Goal: Navigation & Orientation: Find specific page/section

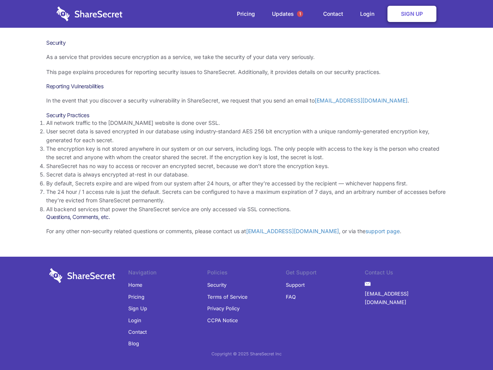
click at [247, 185] on li "By default, Secrets expire and are wiped from our system after 24 hours, or aft…" at bounding box center [246, 183] width 401 height 8
click at [300, 14] on span "1" at bounding box center [300, 14] width 6 height 6
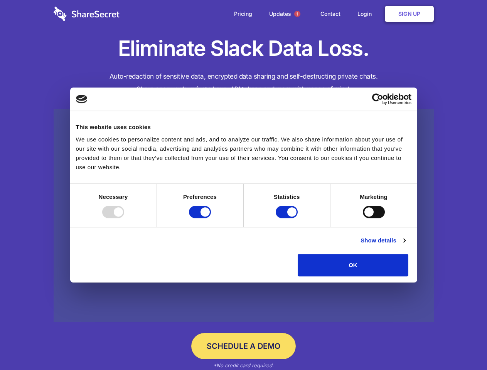
click at [124, 218] on div at bounding box center [113, 212] width 22 height 12
click at [211, 218] on input "Preferences" at bounding box center [200, 212] width 22 height 12
checkbox input "false"
click at [288, 218] on input "Statistics" at bounding box center [287, 212] width 22 height 12
checkbox input "false"
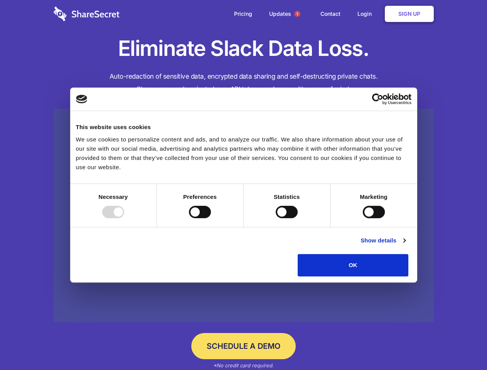
click at [363, 218] on input "Marketing" at bounding box center [374, 212] width 22 height 12
checkbox input "true"
click at [405, 245] on link "Show details" at bounding box center [382, 240] width 45 height 9
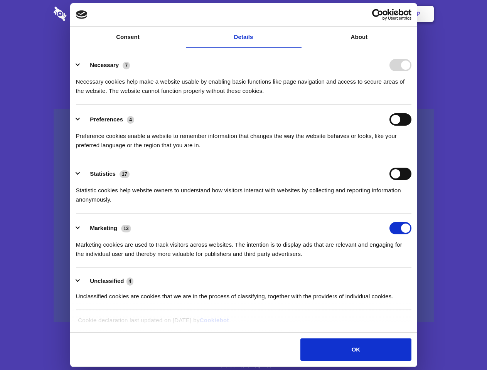
click at [411, 105] on li "Necessary 7 Necessary cookies help make a website usable by enabling basic func…" at bounding box center [243, 78] width 335 height 54
click at [297, 14] on span "1" at bounding box center [297, 14] width 6 height 6
